Goal: Task Accomplishment & Management: Use online tool/utility

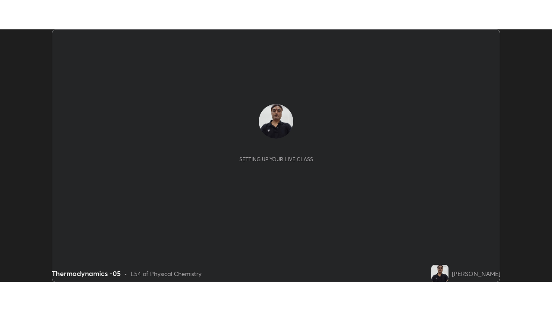
scroll to position [252, 552]
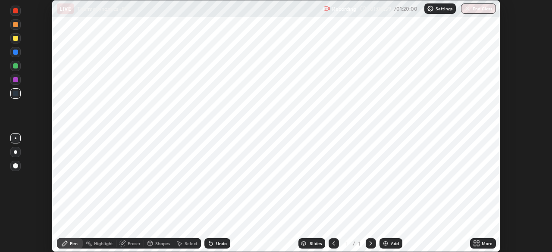
click at [478, 242] on icon at bounding box center [478, 242] width 2 height 2
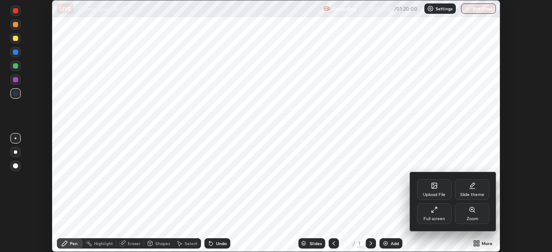
click at [426, 212] on div "Full screen" at bounding box center [434, 214] width 35 height 21
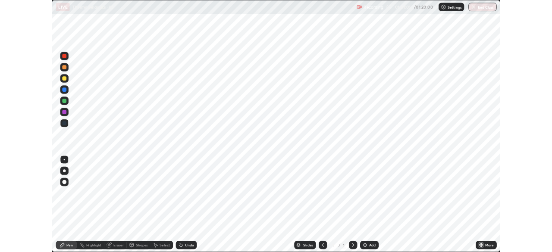
scroll to position [311, 552]
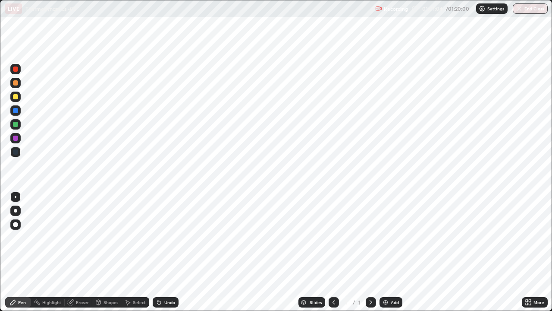
click at [384, 252] on img at bounding box center [385, 301] width 7 height 7
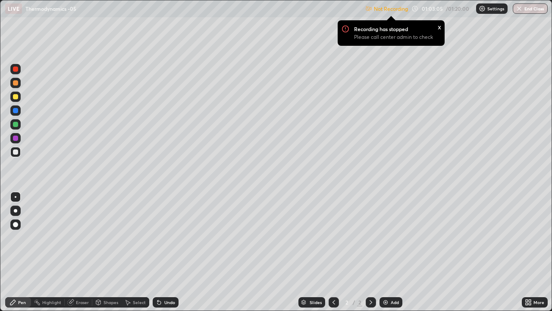
click at [440, 27] on div "x" at bounding box center [439, 26] width 3 height 9
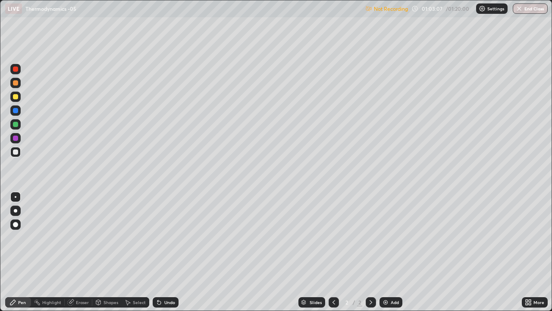
click at [382, 11] on p "Not Recording" at bounding box center [391, 9] width 34 height 6
click at [166, 252] on div "Undo" at bounding box center [166, 302] width 26 height 10
click at [168, 252] on div "Undo" at bounding box center [169, 302] width 11 height 4
click at [173, 252] on div "Undo" at bounding box center [166, 302] width 26 height 10
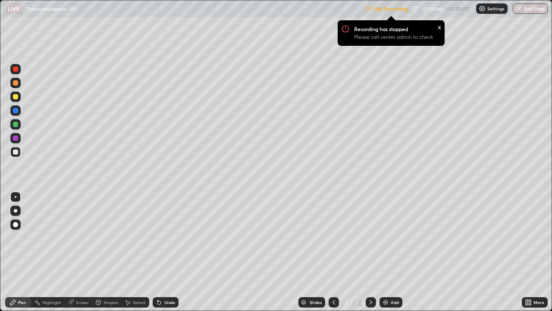
click at [383, 252] on div "Add" at bounding box center [391, 302] width 23 height 10
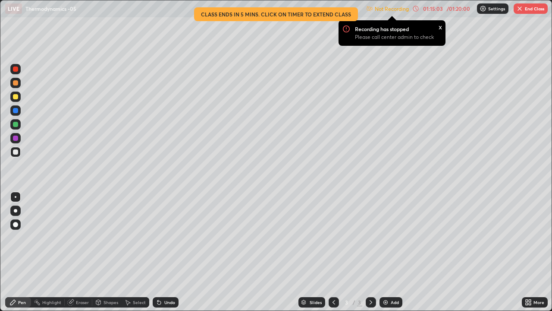
click at [164, 252] on div "Undo" at bounding box center [169, 302] width 11 height 4
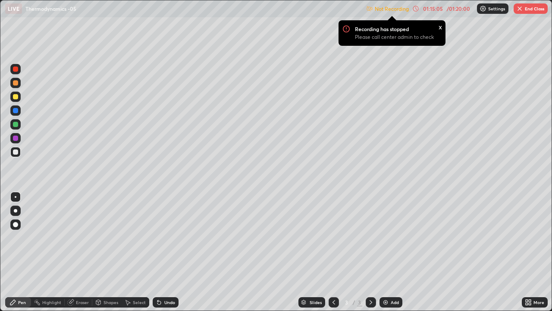
click at [166, 252] on div "Undo" at bounding box center [169, 302] width 11 height 4
click at [165, 252] on div "Undo" at bounding box center [166, 302] width 26 height 10
click at [164, 252] on div "Undo" at bounding box center [169, 302] width 11 height 4
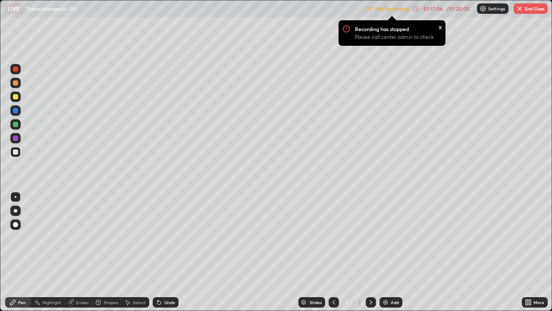
click at [165, 252] on div "Undo" at bounding box center [169, 302] width 11 height 4
click at [166, 252] on div "Undo" at bounding box center [169, 302] width 11 height 4
click at [165, 252] on div "Undo" at bounding box center [169, 302] width 11 height 4
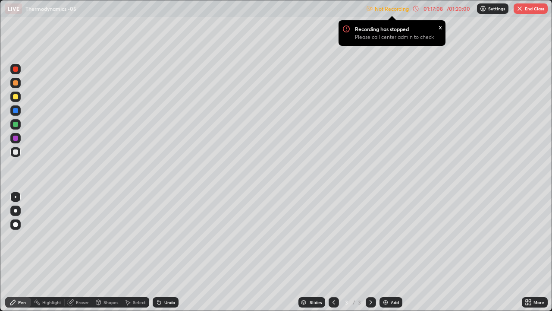
click at [167, 252] on div "Undo" at bounding box center [169, 302] width 11 height 4
click at [172, 252] on div "Undo" at bounding box center [166, 302] width 26 height 10
click at [167, 252] on div "Undo" at bounding box center [169, 302] width 11 height 4
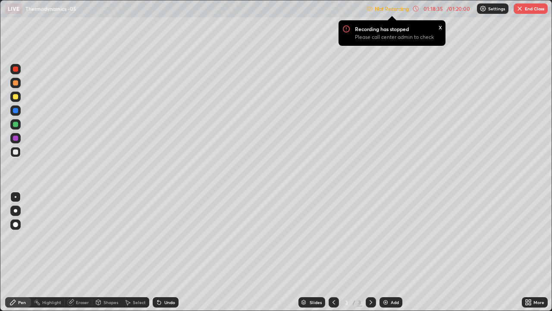
click at [159, 252] on icon at bounding box center [159, 301] width 7 height 7
click at [161, 252] on icon at bounding box center [159, 301] width 7 height 7
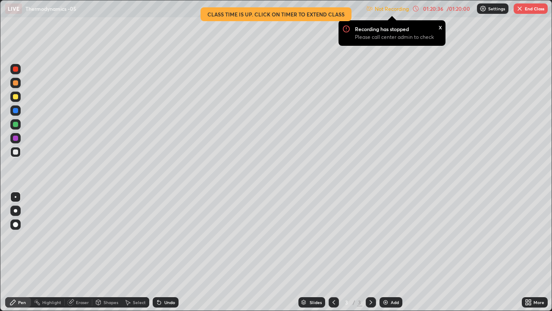
click at [528, 13] on button "End Class" at bounding box center [531, 8] width 34 height 10
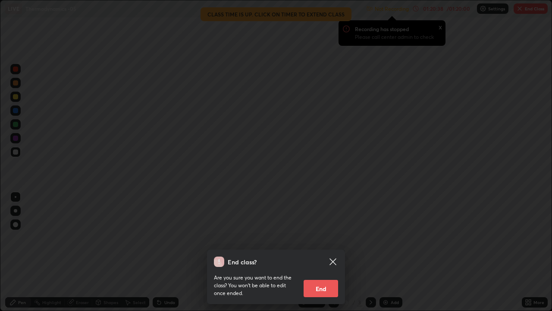
click at [323, 252] on button "End" at bounding box center [321, 287] width 35 height 17
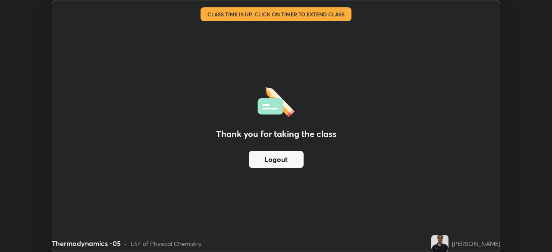
scroll to position [42876, 42576]
